Goal: Communication & Community: Answer question/provide support

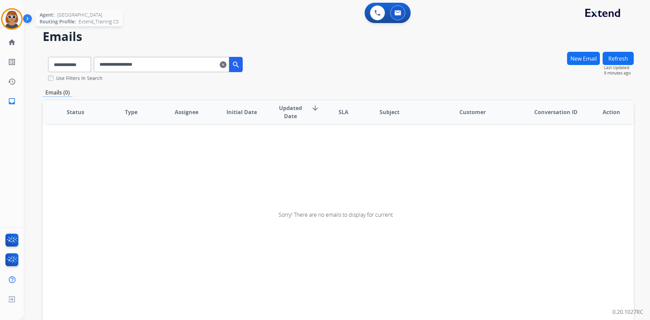
click at [12, 16] on img at bounding box center [11, 18] width 19 height 19
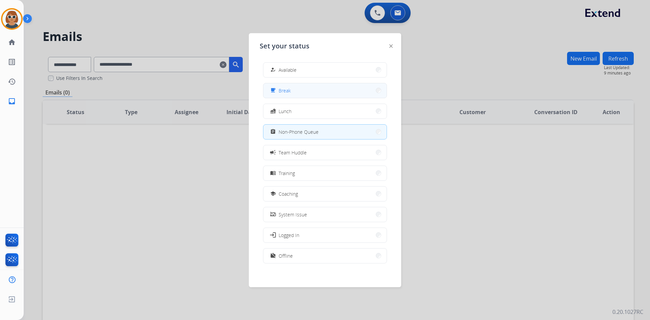
click at [319, 90] on button "free_breakfast Break" at bounding box center [325, 90] width 123 height 15
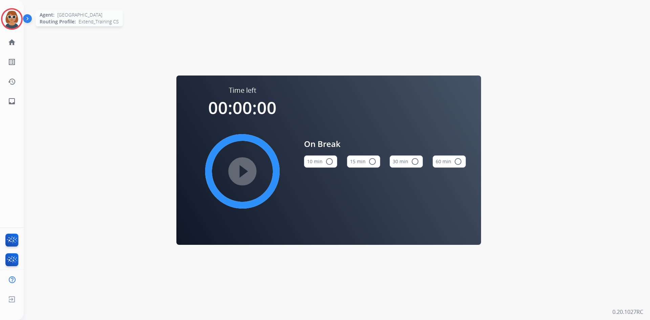
click at [11, 19] on img at bounding box center [11, 18] width 19 height 19
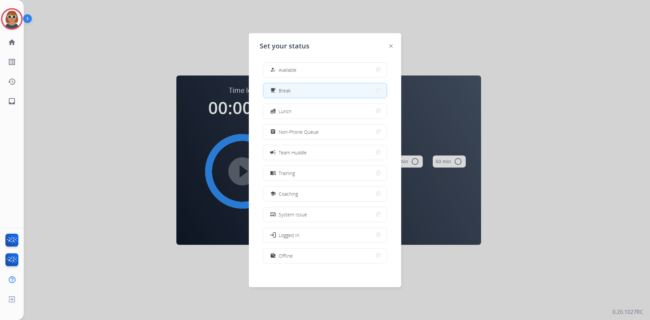
click at [319, 94] on button "free_breakfast Break" at bounding box center [325, 90] width 123 height 15
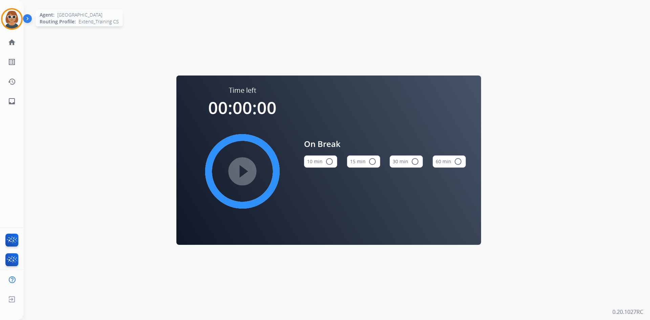
click at [8, 20] on img at bounding box center [11, 18] width 19 height 19
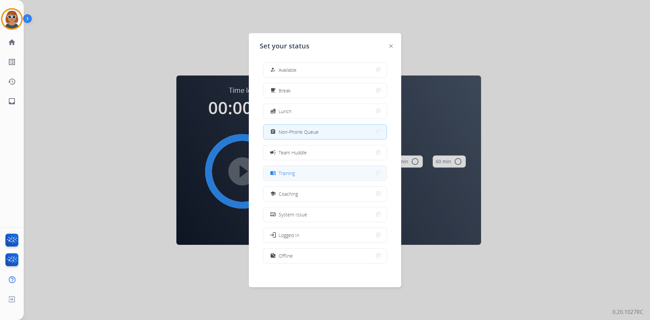
click at [321, 172] on button "menu_book Training" at bounding box center [325, 173] width 123 height 15
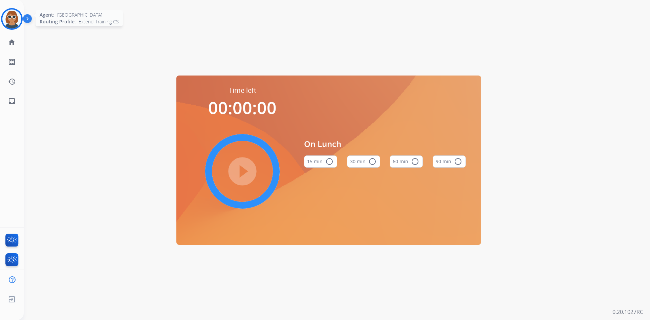
click at [17, 17] on img at bounding box center [11, 18] width 19 height 19
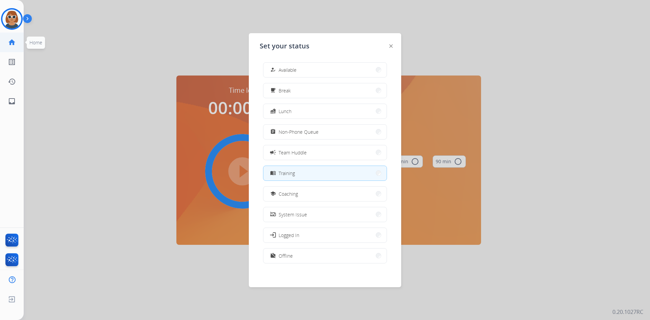
click at [15, 45] on mat-icon "home" at bounding box center [12, 42] width 8 height 8
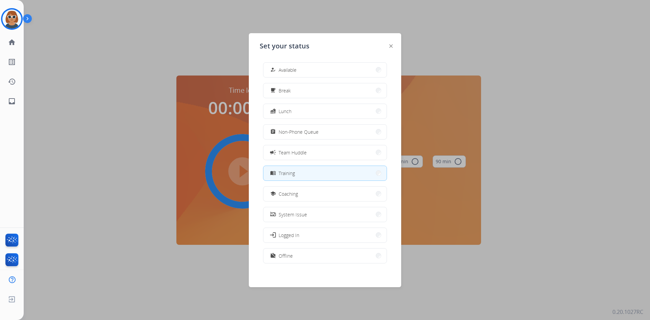
click at [294, 173] on span "Training" at bounding box center [287, 173] width 16 height 7
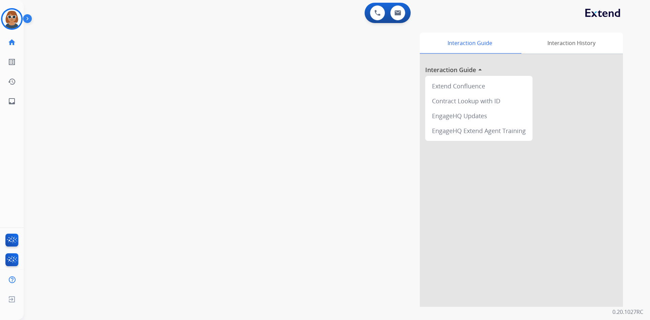
click at [585, 62] on div at bounding box center [521, 180] width 203 height 253
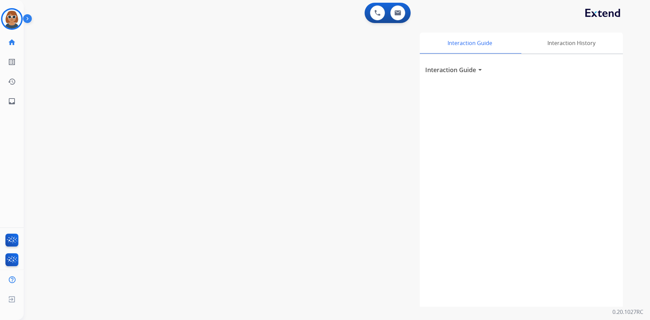
drag, startPoint x: 370, startPoint y: 104, endPoint x: 407, endPoint y: 77, distance: 45.1
click at [370, 102] on div "Interaction Guide Interaction History Interaction Guide arrow_drop_down" at bounding box center [423, 170] width 399 height 274
click at [397, 12] on img at bounding box center [398, 12] width 7 height 5
select select "**********"
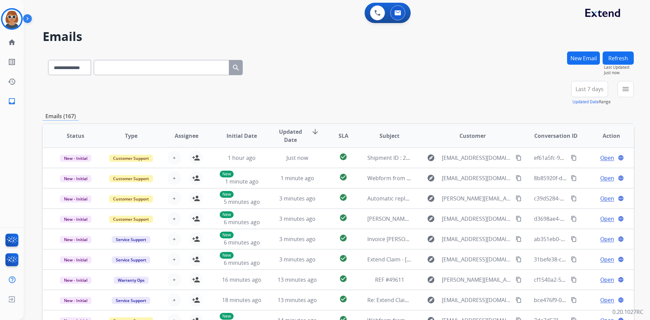
click at [590, 88] on span "Last 7 days" at bounding box center [590, 89] width 28 height 3
click at [560, 92] on div "**********" at bounding box center [339, 93] width 592 height 24
click at [561, 92] on div "+92" at bounding box center [558, 92] width 16 height 16
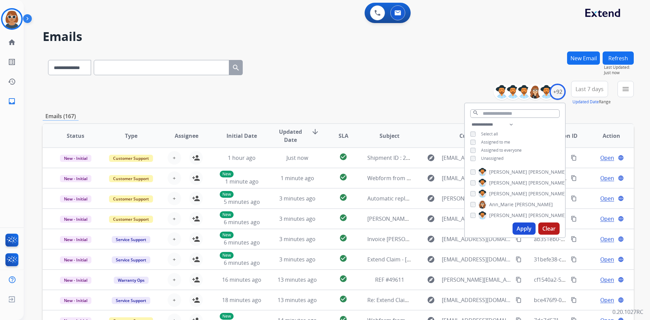
click at [524, 226] on button "Apply" at bounding box center [524, 229] width 23 height 12
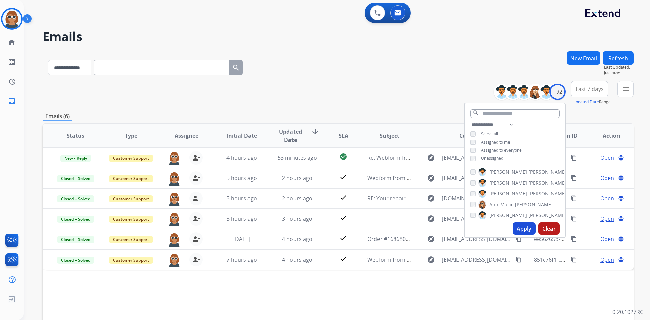
click at [593, 90] on span "Last 7 days" at bounding box center [590, 89] width 28 height 3
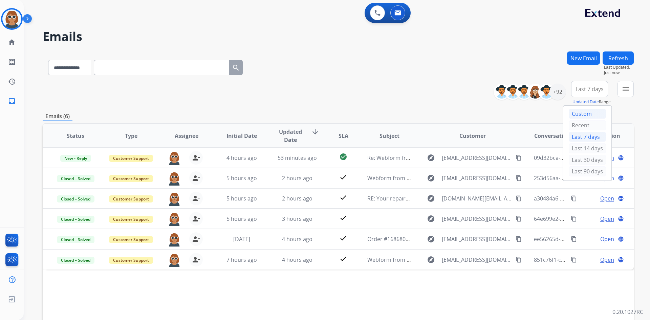
click at [580, 116] on div "Custom" at bounding box center [587, 114] width 37 height 10
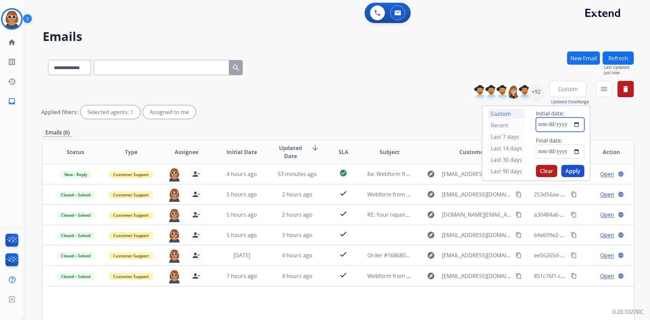
click at [546, 126] on input "date" at bounding box center [560, 125] width 48 height 14
click at [575, 122] on input "date" at bounding box center [560, 125] width 48 height 14
type input "**********"
click at [586, 153] on div "**********" at bounding box center [560, 143] width 59 height 75
click at [571, 150] on input "date" at bounding box center [560, 152] width 48 height 14
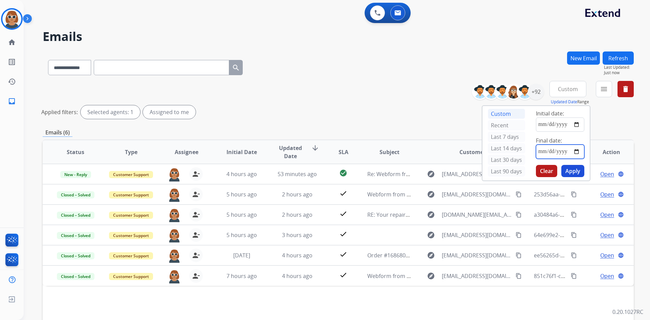
click at [575, 150] on input "date" at bounding box center [560, 152] width 48 height 14
type input "**********"
click at [581, 172] on button "Apply" at bounding box center [573, 171] width 23 height 12
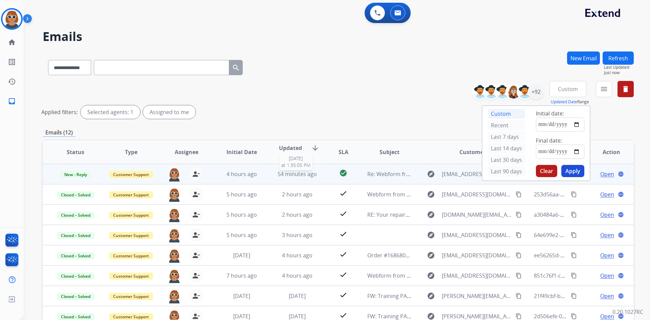
scroll to position [1, 0]
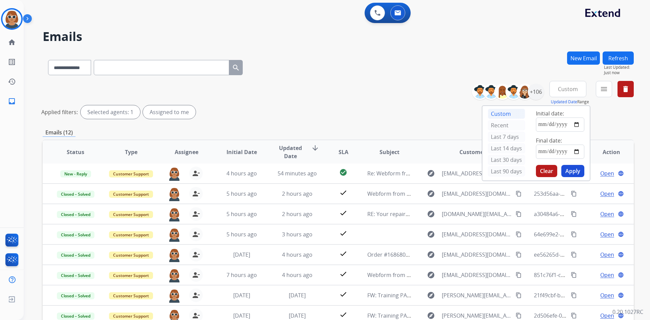
click at [424, 106] on div "Applied filters: Selected agents: 1 Assigned to me" at bounding box center [337, 112] width 592 height 14
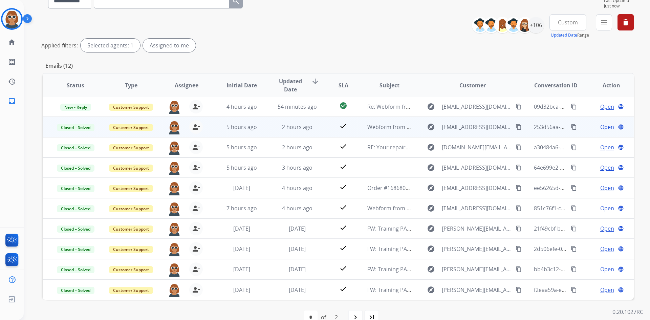
scroll to position [68, 0]
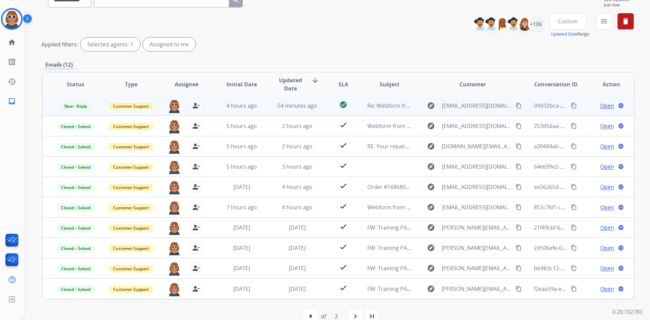
click at [607, 105] on span "Open" at bounding box center [608, 106] width 14 height 8
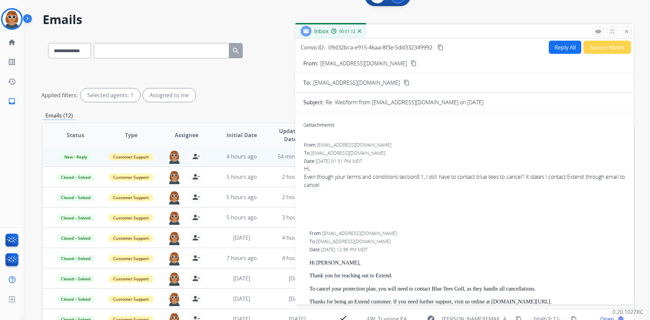
scroll to position [0, 0]
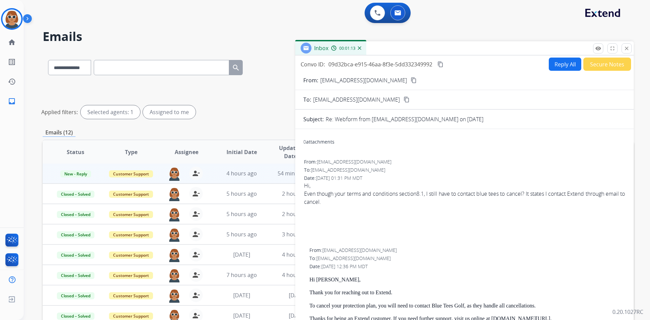
click at [558, 64] on button "Reply All" at bounding box center [565, 64] width 33 height 13
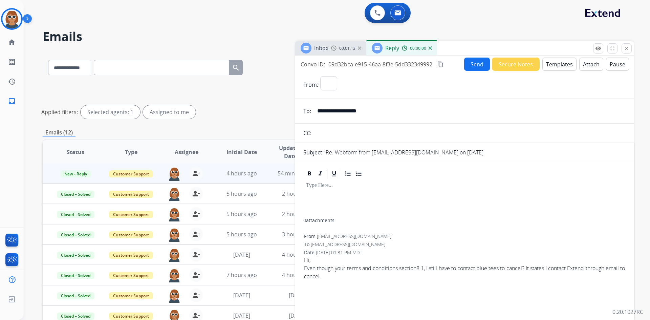
select select "**********"
click at [553, 66] on button "Templates" at bounding box center [560, 64] width 34 height 13
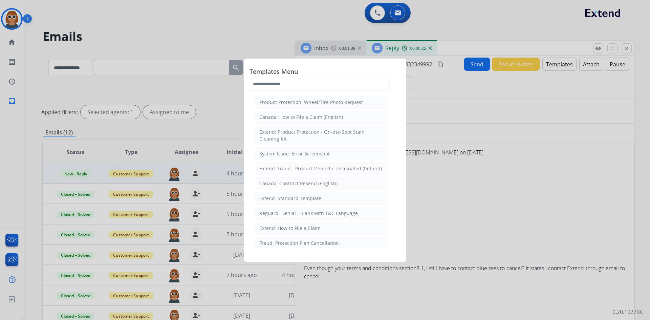
click at [532, 127] on div at bounding box center [325, 160] width 650 height 320
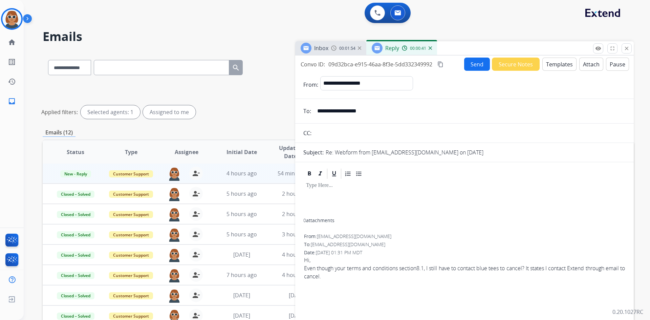
click at [558, 64] on button "Templates" at bounding box center [560, 64] width 34 height 13
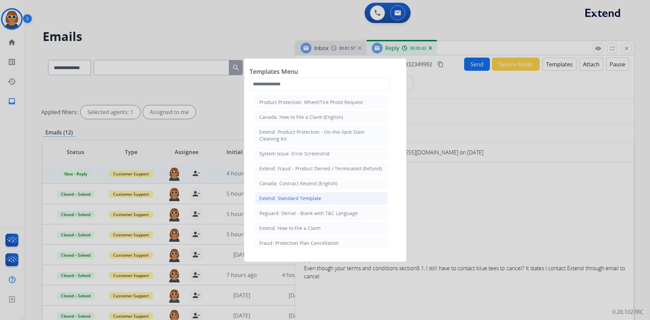
click at [305, 196] on div "Extend: Standard Template" at bounding box center [291, 198] width 62 height 7
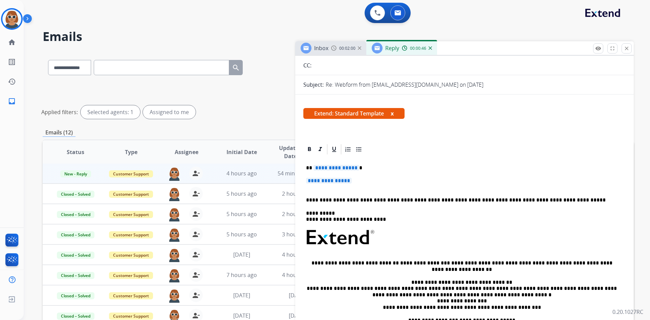
scroll to position [102, 0]
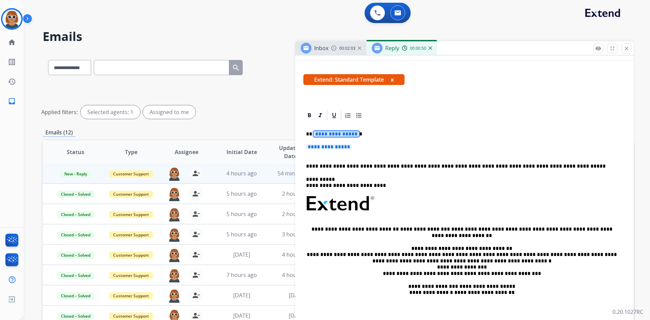
click at [333, 133] on span "**********" at bounding box center [337, 134] width 46 height 6
click at [321, 148] on span "**********" at bounding box center [329, 147] width 46 height 6
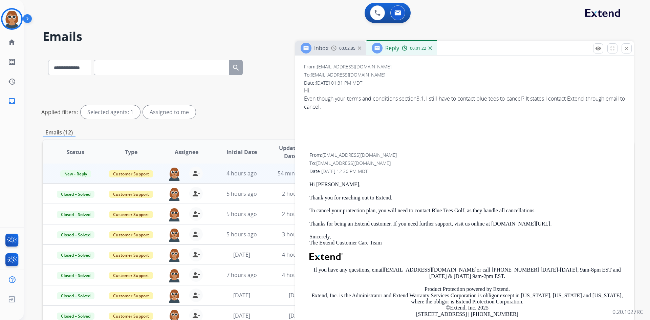
scroll to position [373, 0]
click at [362, 209] on p "To cancel your protection plan, you will need to contact Blue Tees Golf, as the…" at bounding box center [468, 210] width 316 height 6
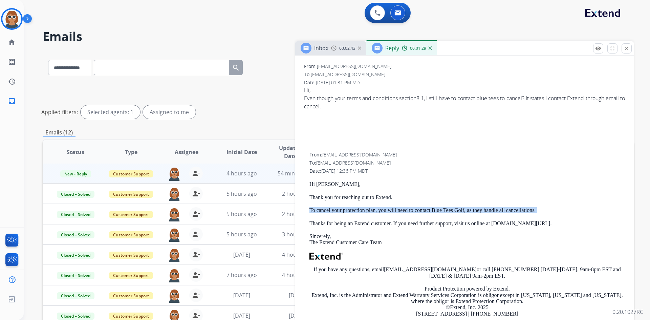
click at [362, 209] on p "To cancel your protection plan, you will need to contact Blue Tees Golf, as the…" at bounding box center [468, 210] width 316 height 6
copy p "To cancel your protection plan, you will need to contact Blue Tees Golf, as the…"
drag, startPoint x: 317, startPoint y: 210, endPoint x: 314, endPoint y: 206, distance: 5.6
click at [314, 205] on div "Hi Tan, Thank you for reaching out to Extend. To cancel your protection plan, y…" at bounding box center [468, 264] width 316 height 166
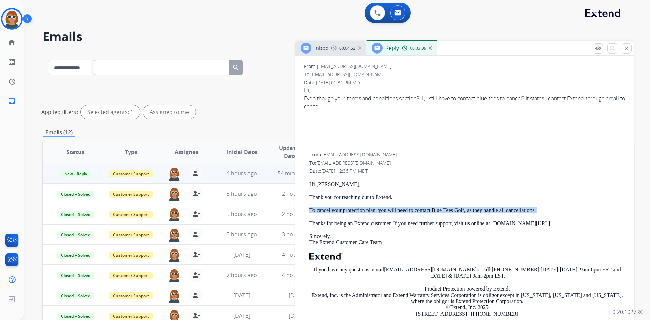
click at [313, 208] on p "To cancel your protection plan, you will need to contact Blue Tees Golf, as the…" at bounding box center [468, 210] width 316 height 6
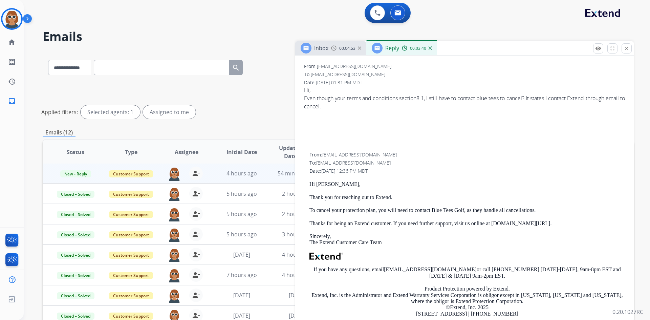
click at [312, 210] on p "To cancel your protection plan, you will need to contact Blue Tees Golf, as the…" at bounding box center [468, 210] width 316 height 6
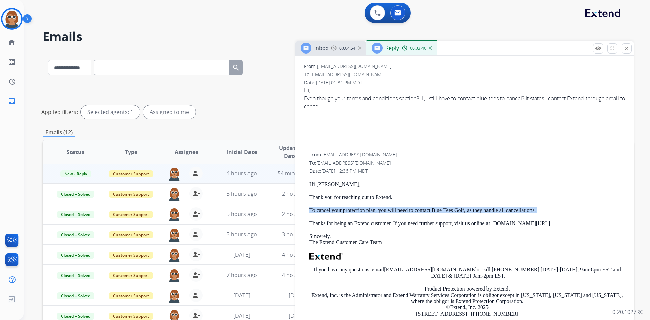
click at [312, 210] on p "To cancel your protection plan, you will need to contact Blue Tees Golf, as the…" at bounding box center [468, 210] width 316 height 6
drag, startPoint x: 310, startPoint y: 208, endPoint x: 370, endPoint y: 201, distance: 59.8
click at [369, 201] on div "Hi Tan, Thank you for reaching out to Extend. To cancel your protection plan, y…" at bounding box center [468, 264] width 316 height 166
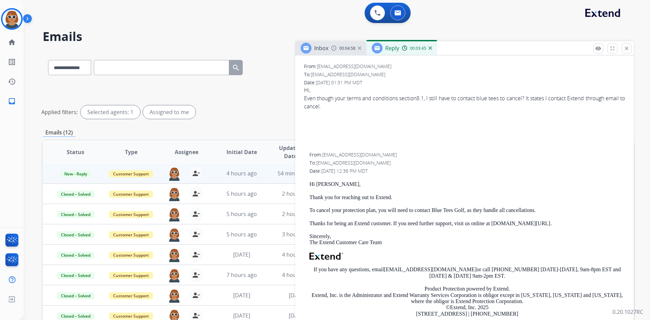
click at [328, 209] on p "To cancel your protection plan, you will need to contact Blue Tees Golf, as the…" at bounding box center [468, 210] width 316 height 6
click at [342, 210] on p "To cancel your protection plan, you will need to contact Blue Tees Golf, as the…" at bounding box center [468, 210] width 316 height 6
click at [343, 210] on p "To cancel your protection plan, you will need to contact Blue Tees Golf, as the…" at bounding box center [468, 210] width 316 height 6
click at [343, 209] on p "To cancel your protection plan, you will need to contact Blue Tees Golf, as the…" at bounding box center [468, 210] width 316 height 6
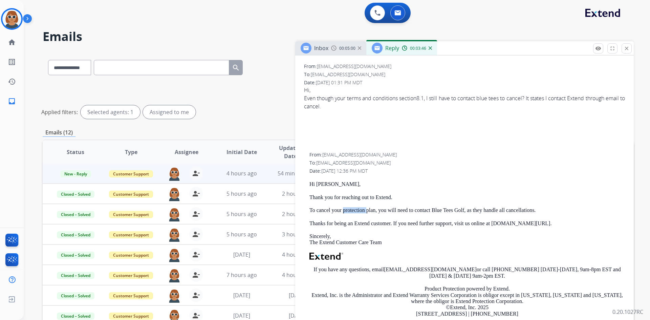
click at [343, 209] on p "To cancel your protection plan, you will need to contact Blue Tees Golf, as the…" at bounding box center [468, 210] width 316 height 6
drag, startPoint x: 344, startPoint y: 208, endPoint x: 438, endPoint y: 190, distance: 96.6
click at [438, 190] on div "Hi Tan, Thank you for reaching out to Extend. To cancel your protection plan, y…" at bounding box center [468, 264] width 316 height 166
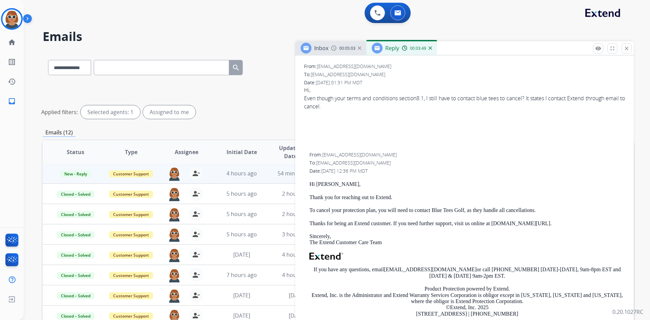
drag, startPoint x: 429, startPoint y: 200, endPoint x: 440, endPoint y: 210, distance: 15.4
click at [429, 200] on p "Thank you for reaching out to Extend." at bounding box center [468, 197] width 316 height 6
click at [404, 197] on p "Thank you for reaching out to Extend." at bounding box center [468, 197] width 316 height 6
click at [371, 196] on p "Thank you for reaching out to Extend." at bounding box center [468, 197] width 316 height 6
click at [338, 190] on div "Hi Tan, Thank you for reaching out to Extend. To cancel your protection plan, y…" at bounding box center [468, 264] width 316 height 166
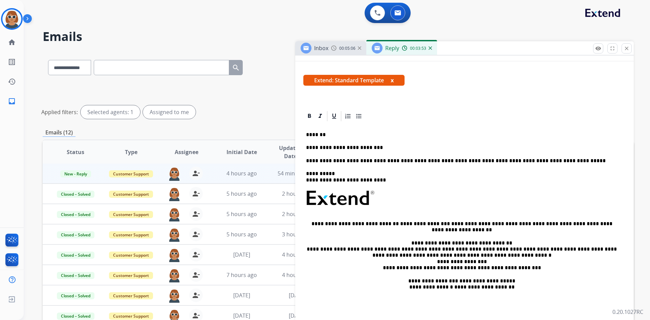
scroll to position [68, 0]
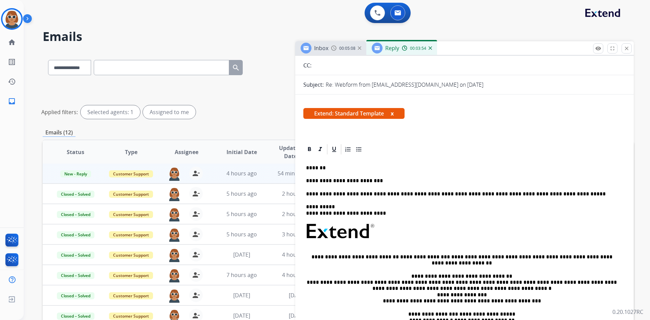
click at [358, 192] on p "**********" at bounding box center [462, 194] width 312 height 6
click at [331, 183] on p "**********" at bounding box center [462, 181] width 312 height 6
drag, startPoint x: 306, startPoint y: 178, endPoint x: 421, endPoint y: 174, distance: 115.6
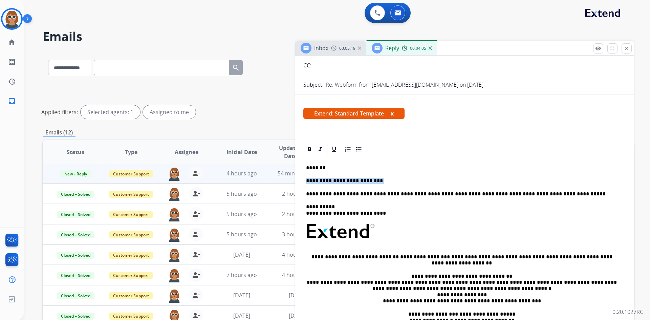
click at [421, 174] on div "**********" at bounding box center [465, 254] width 323 height 198
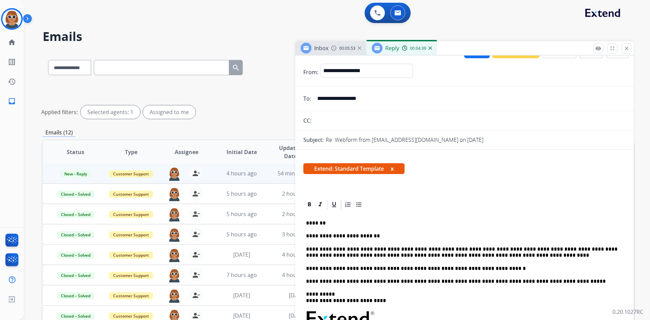
scroll to position [0, 0]
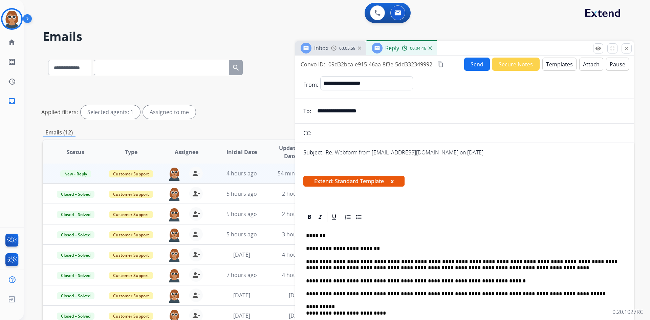
click at [340, 111] on input "**********" at bounding box center [469, 111] width 313 height 14
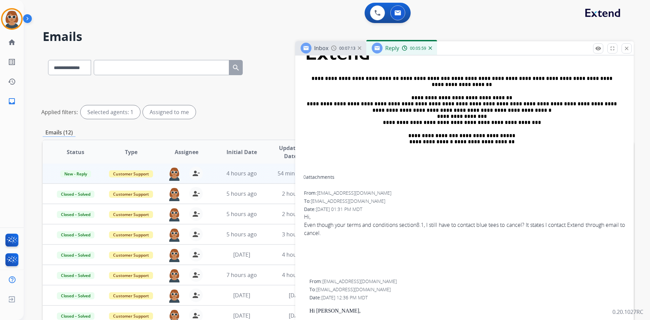
scroll to position [305, 0]
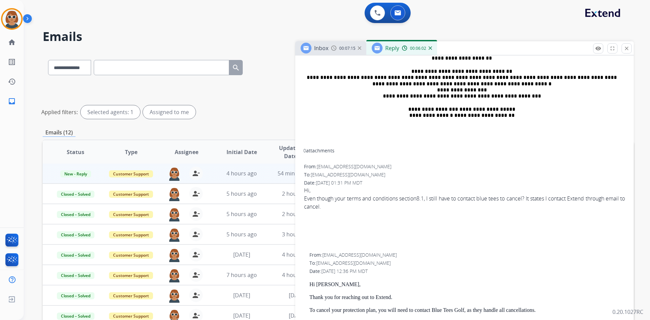
click at [382, 200] on div "Even though your terms and conditions section8.1, I still have to contact blue …" at bounding box center [464, 202] width 321 height 16
click at [347, 199] on div "Even though your terms and conditions section8.1, I still have to contact blue …" at bounding box center [464, 202] width 321 height 16
click at [341, 196] on div "Even though your terms and conditions section8.1, I still have to contact blue …" at bounding box center [464, 202] width 321 height 16
click at [310, 202] on div "Even though your terms and conditions section8.1, I still have to contact blue …" at bounding box center [464, 202] width 321 height 16
click at [314, 200] on div "Even though your terms and conditions section8.1, I still have to contact blue …" at bounding box center [464, 202] width 321 height 16
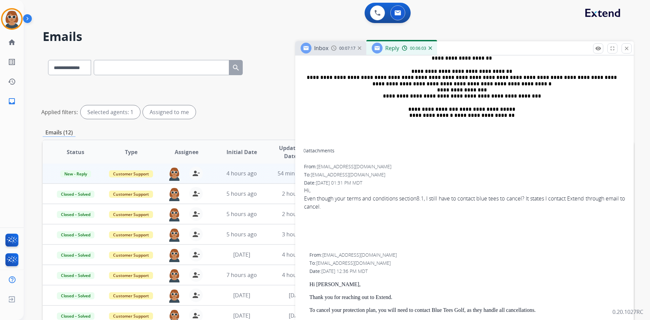
click at [314, 199] on div "Even though your terms and conditions section8.1, I still have to contact blue …" at bounding box center [464, 202] width 321 height 16
click at [314, 198] on div "Even though your terms and conditions section8.1, I still have to contact blue …" at bounding box center [464, 202] width 321 height 16
drag, startPoint x: 347, startPoint y: 197, endPoint x: 431, endPoint y: 201, distance: 83.8
click at [431, 201] on div "Even though your terms and conditions section8.1, I still have to contact blue …" at bounding box center [464, 202] width 321 height 16
copy div "r terms and conditions section8.1,"
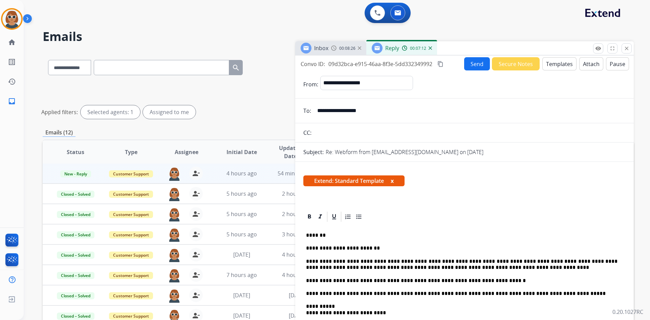
scroll to position [0, 0]
click at [438, 62] on mat-icon "content_copy" at bounding box center [441, 64] width 6 height 6
click at [471, 62] on button "Send" at bounding box center [477, 64] width 26 height 13
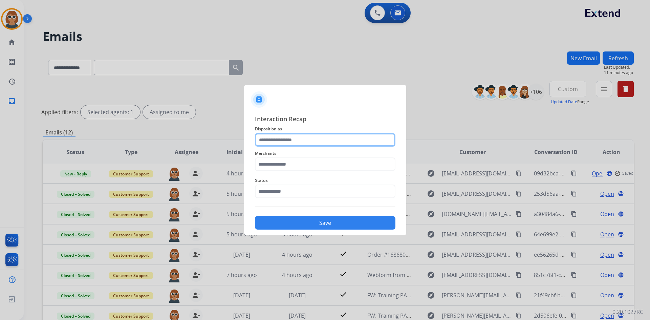
click at [299, 141] on input "text" at bounding box center [325, 140] width 141 height 14
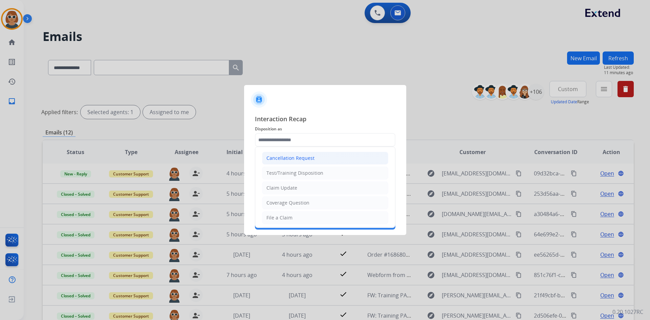
click at [299, 157] on div "Cancellation Request" at bounding box center [291, 158] width 48 height 7
type input "**********"
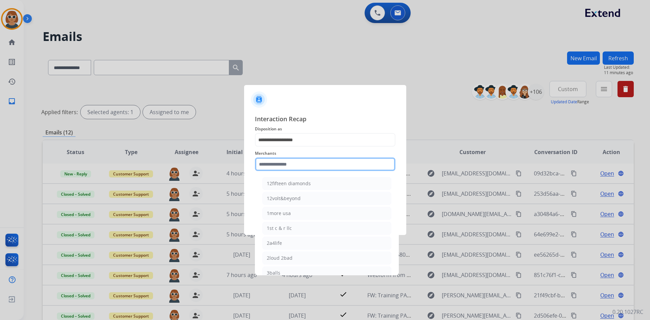
click at [297, 161] on input "text" at bounding box center [325, 165] width 141 height 14
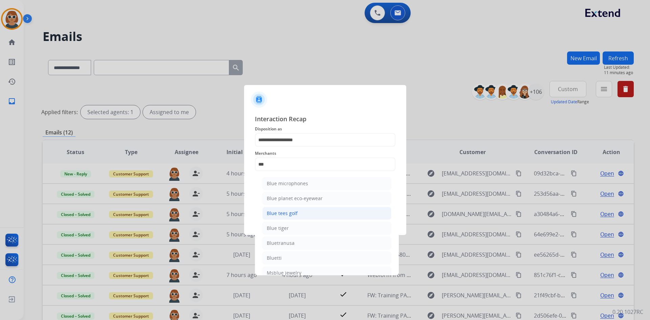
click at [290, 212] on div "Blue tees golf" at bounding box center [282, 213] width 31 height 7
type input "**********"
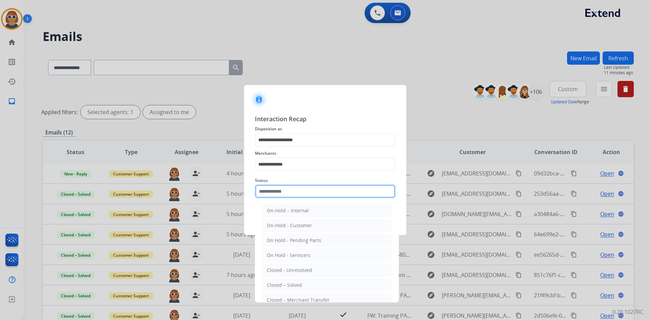
click at [289, 191] on input "text" at bounding box center [325, 192] width 141 height 14
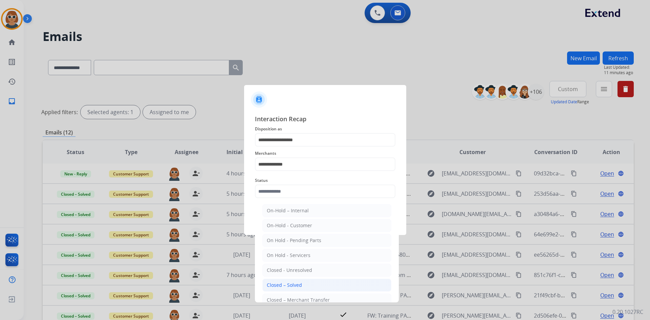
click at [295, 282] on div "Closed – Solved" at bounding box center [284, 285] width 35 height 7
type input "**********"
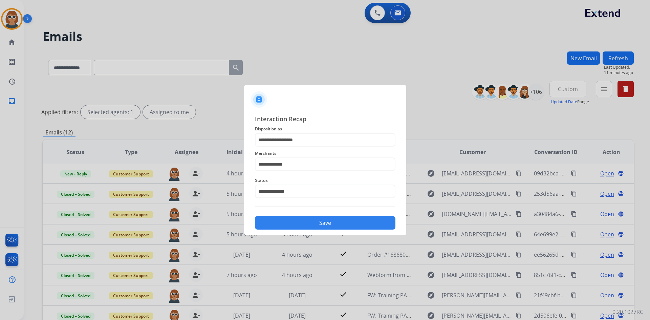
click at [292, 224] on button "Save" at bounding box center [325, 223] width 141 height 14
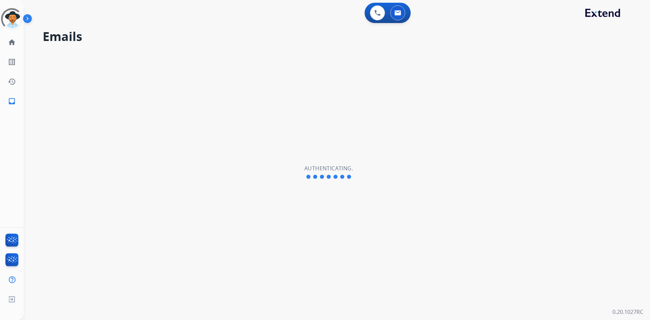
select select "**********"
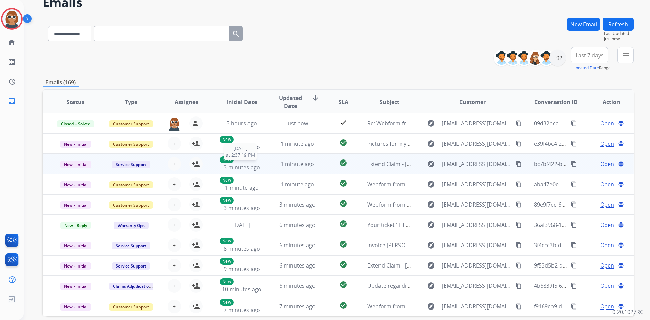
scroll to position [65, 0]
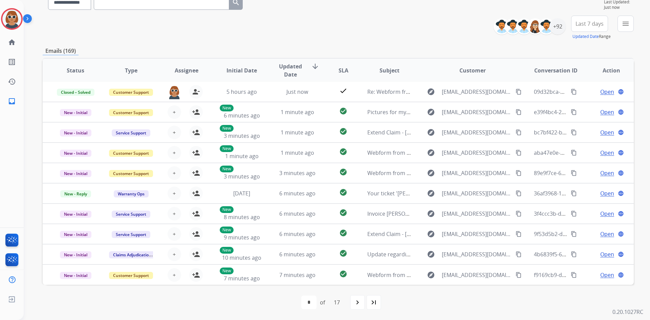
click at [80, 70] on span "Status" at bounding box center [76, 70] width 18 height 8
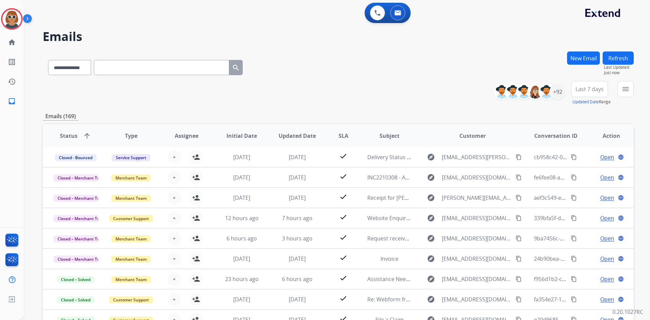
click at [78, 138] on span "Status arrow_upward" at bounding box center [75, 136] width 31 height 8
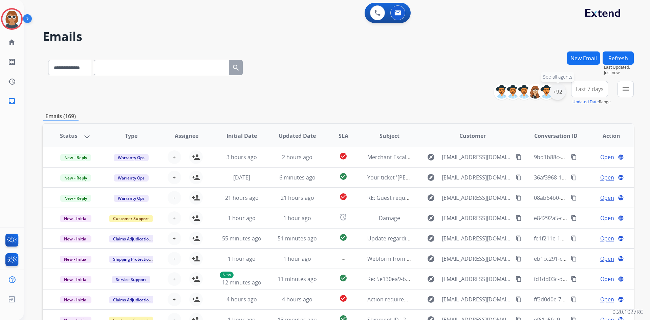
click at [556, 88] on div "+92" at bounding box center [558, 92] width 16 height 16
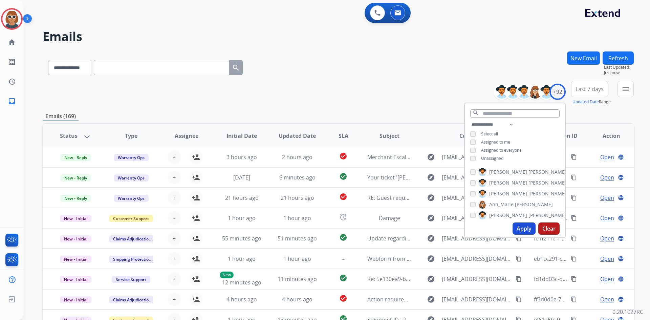
click at [517, 230] on button "Apply" at bounding box center [524, 229] width 23 height 12
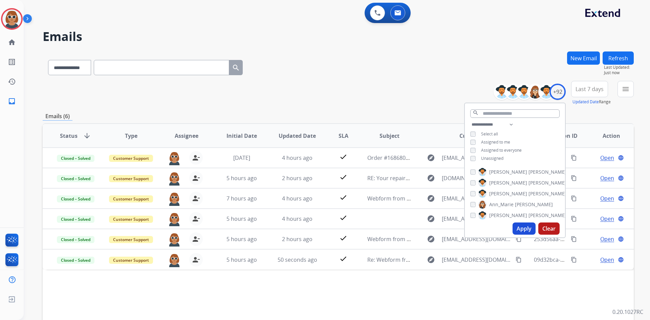
click at [585, 88] on span "Last 7 days" at bounding box center [590, 89] width 28 height 3
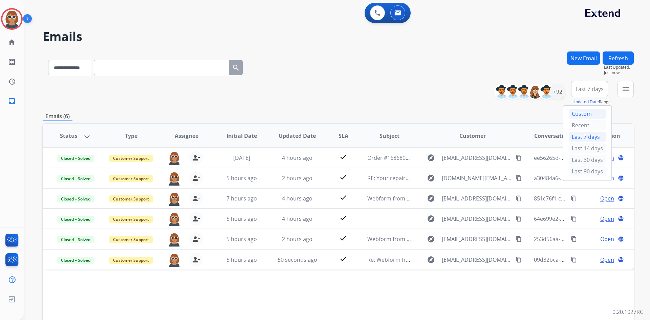
click at [569, 117] on div "Custom" at bounding box center [587, 114] width 37 height 10
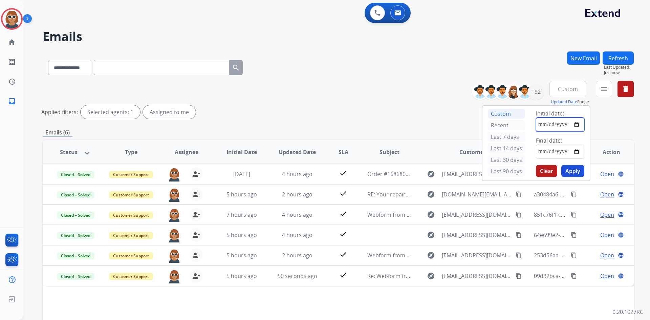
click at [575, 122] on input "date" at bounding box center [560, 125] width 48 height 14
type input "**********"
click at [580, 150] on input "date" at bounding box center [560, 152] width 48 height 14
type input "**********"
click at [568, 169] on button "Apply" at bounding box center [573, 171] width 23 height 12
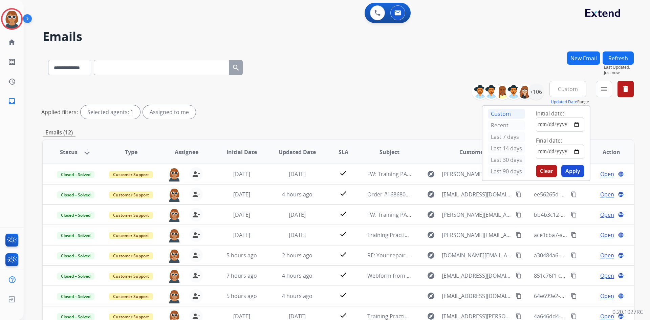
click at [444, 42] on h2 "Emails" at bounding box center [339, 37] width 592 height 14
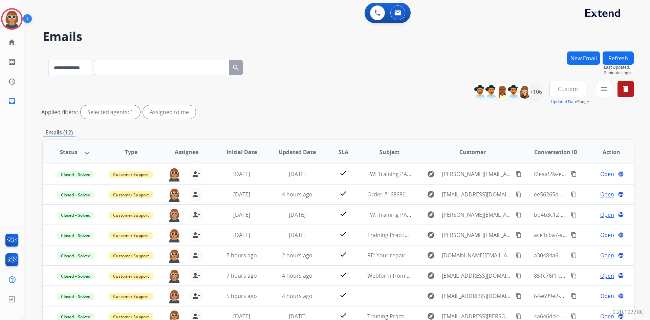
click at [358, 91] on div "**********" at bounding box center [339, 101] width 592 height 41
